Goal: Transaction & Acquisition: Purchase product/service

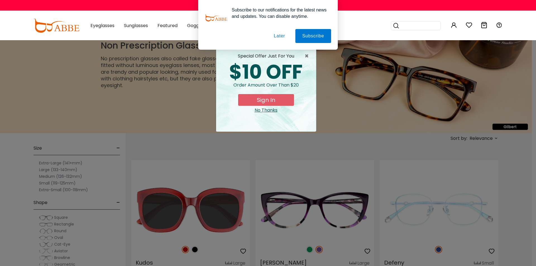
click at [532, 261] on div "× special offer just for you $10 OFF Order amount over than $20 Sign In No Than…" at bounding box center [268, 133] width 536 height 266
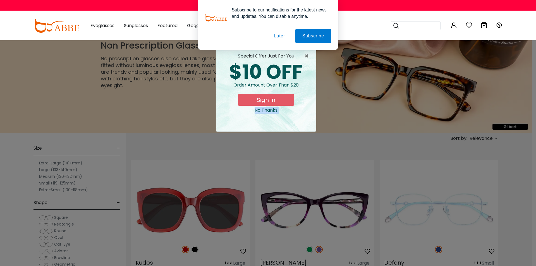
click at [272, 106] on div "special offer just for you $10 OFF Order amount over than $20 Sign In No Thanks" at bounding box center [266, 83] width 91 height 61
click at [270, 109] on div "No Thanks" at bounding box center [266, 110] width 91 height 7
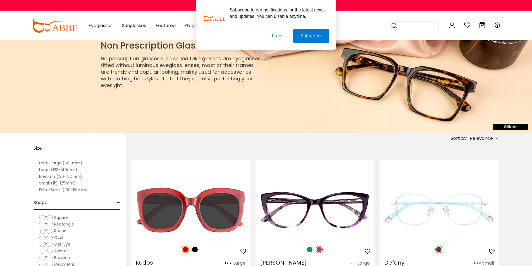
click at [0, 0] on button "Later" at bounding box center [0, 0] width 0 height 0
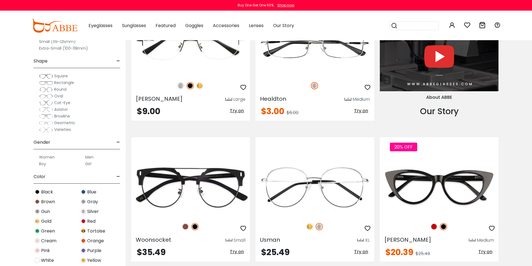
scroll to position [611, 0]
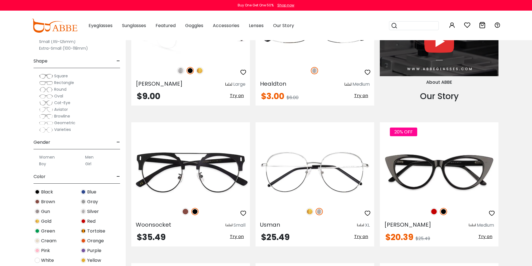
click at [159, 77] on div "[PERSON_NAME] Large $9.00 Try on" at bounding box center [190, 44] width 119 height 124
click at [183, 80] on div "[PERSON_NAME] Large" at bounding box center [190, 83] width 119 height 9
click at [240, 96] on span "Try on" at bounding box center [237, 95] width 14 height 6
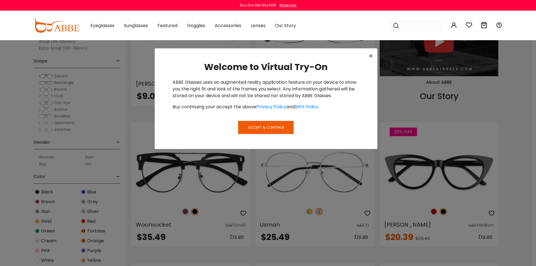
click at [321, 55] on div "×" at bounding box center [266, 52] width 223 height 9
click at [273, 124] on button "Accept & Continue" at bounding box center [265, 127] width 55 height 13
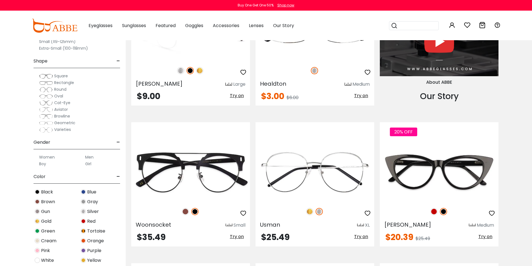
click at [171, 44] on img at bounding box center [190, 31] width 119 height 59
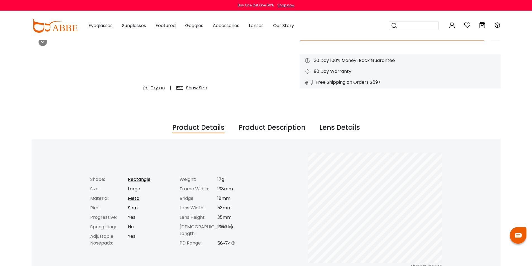
scroll to position [160, 0]
